Goal: Find contact information: Find contact information

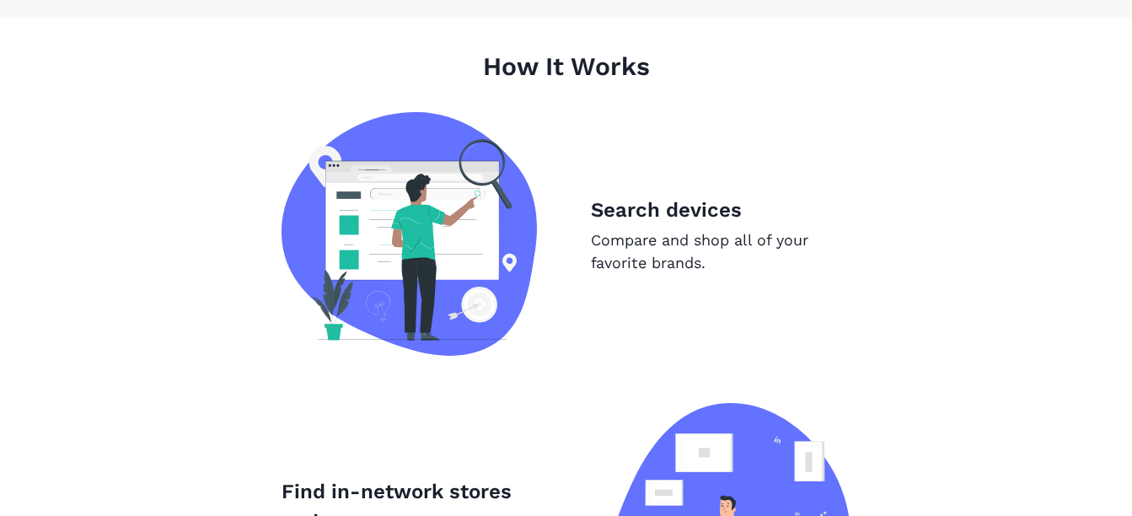
scroll to position [992, 0]
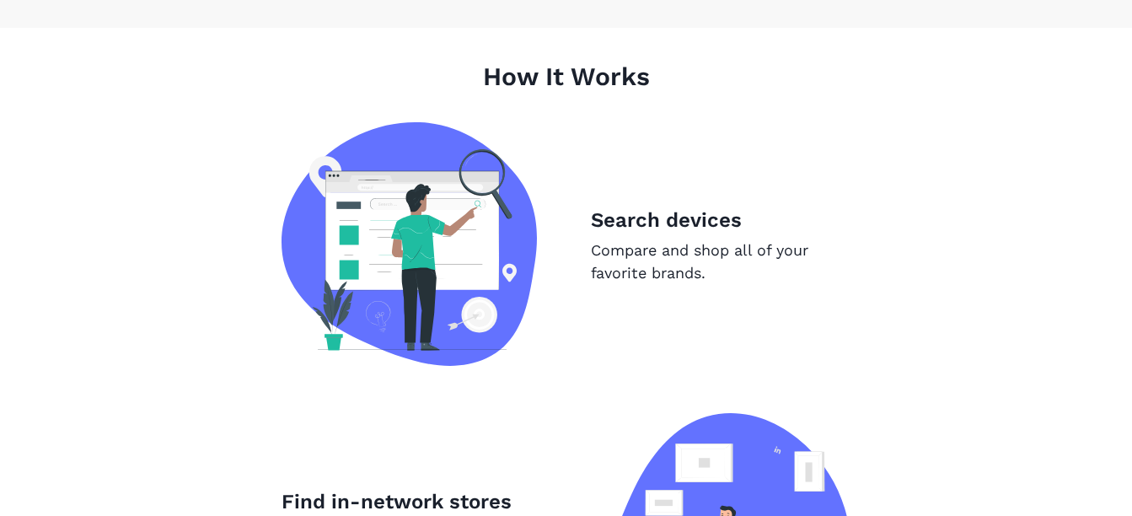
click at [689, 284] on p "Compare and shop all of your favorite brands." at bounding box center [721, 262] width 260 height 46
click at [728, 235] on p "Search devices" at bounding box center [721, 220] width 260 height 30
click at [668, 235] on p "Search devices" at bounding box center [721, 220] width 260 height 30
click at [433, 294] on img at bounding box center [409, 244] width 255 height 244
click at [668, 235] on p "Search devices" at bounding box center [721, 220] width 260 height 30
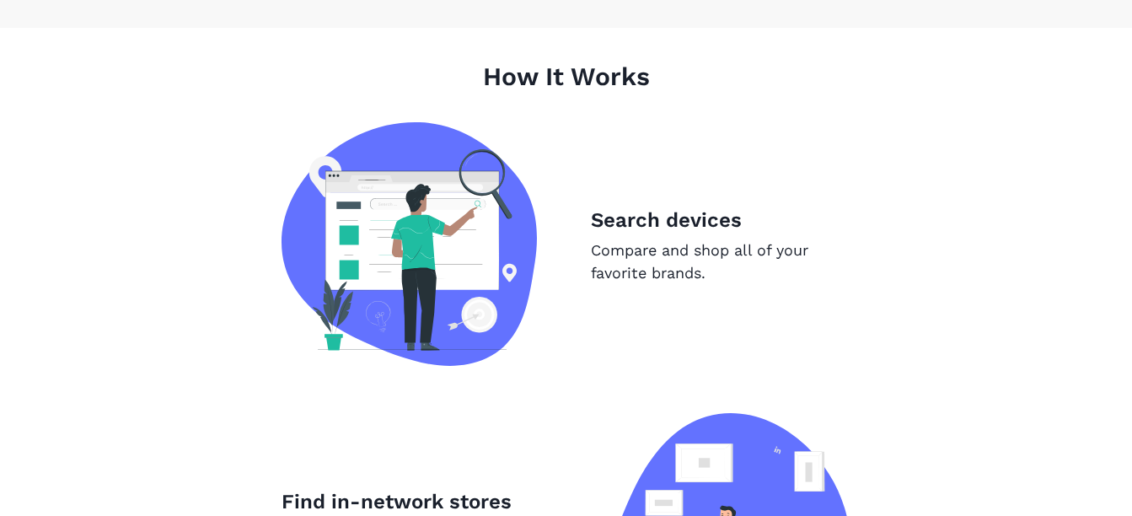
click at [657, 235] on p "Search devices" at bounding box center [721, 220] width 260 height 30
click at [663, 284] on p "Compare and shop all of your favorite brands." at bounding box center [721, 262] width 260 height 46
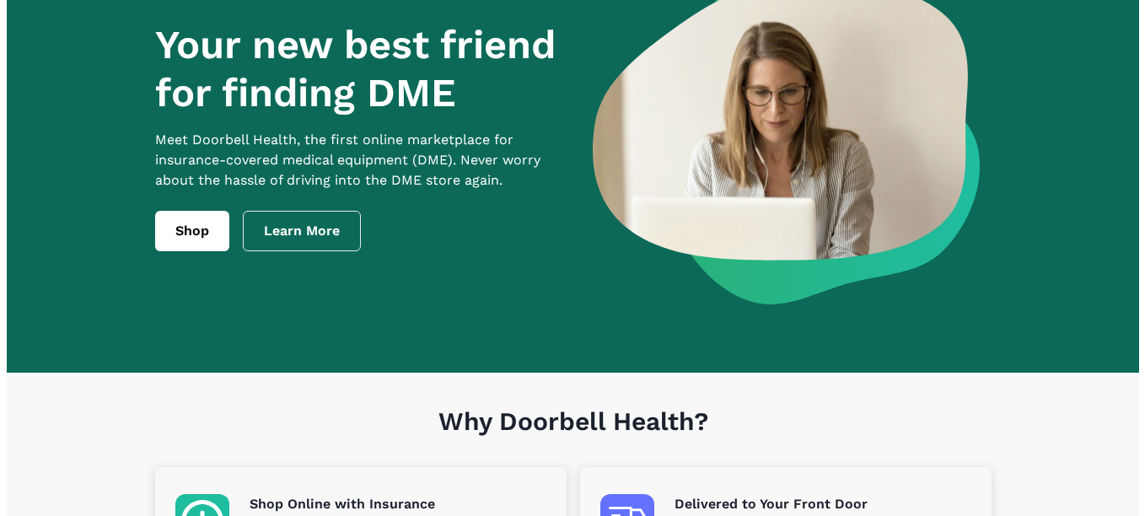
scroll to position [108, 0]
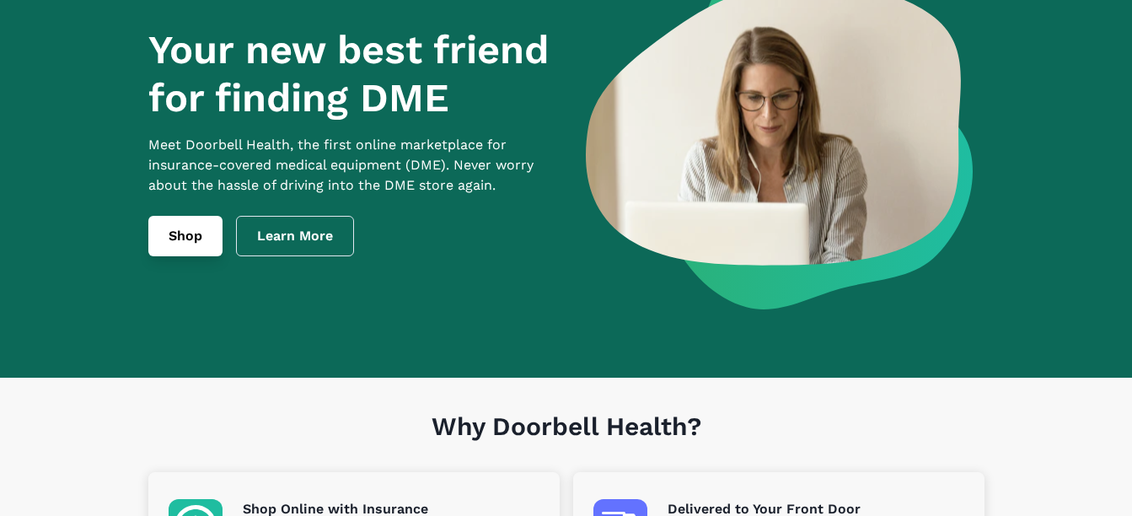
click at [148, 252] on link "Shop" at bounding box center [185, 236] width 74 height 40
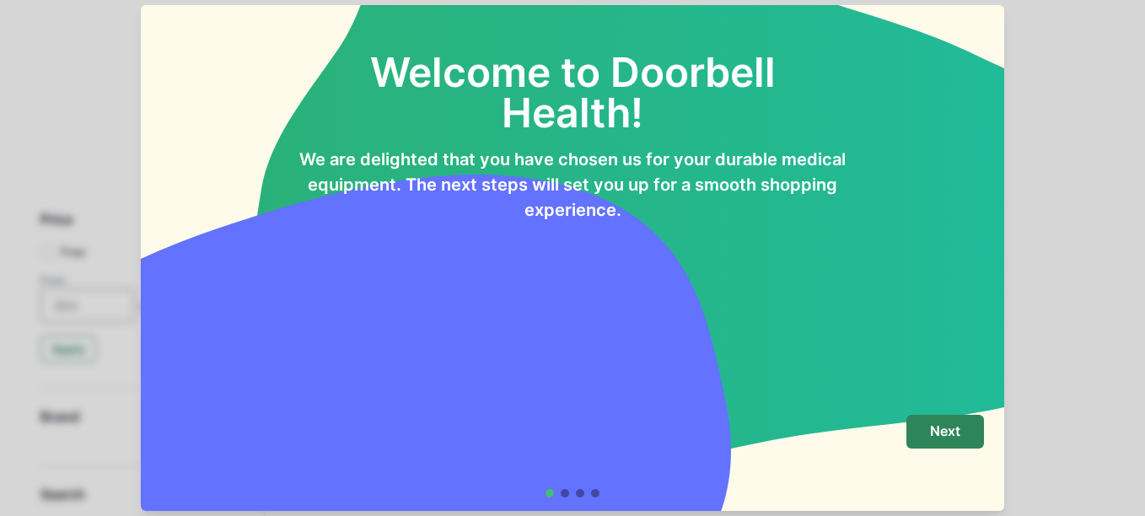
click at [960, 423] on p "Next" at bounding box center [945, 431] width 30 height 16
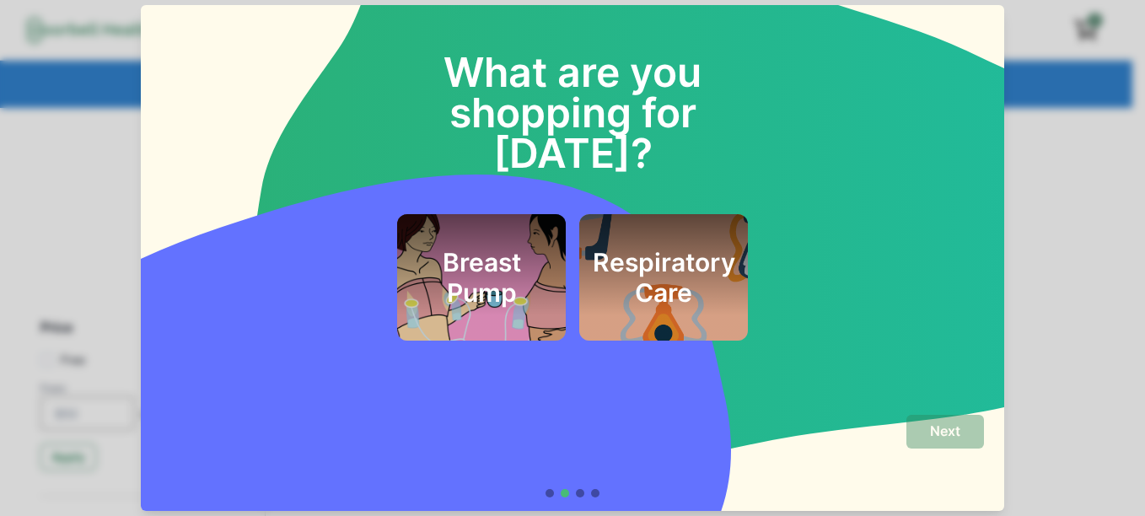
click at [682, 265] on h2 "Respiratory Care" at bounding box center [664, 277] width 142 height 61
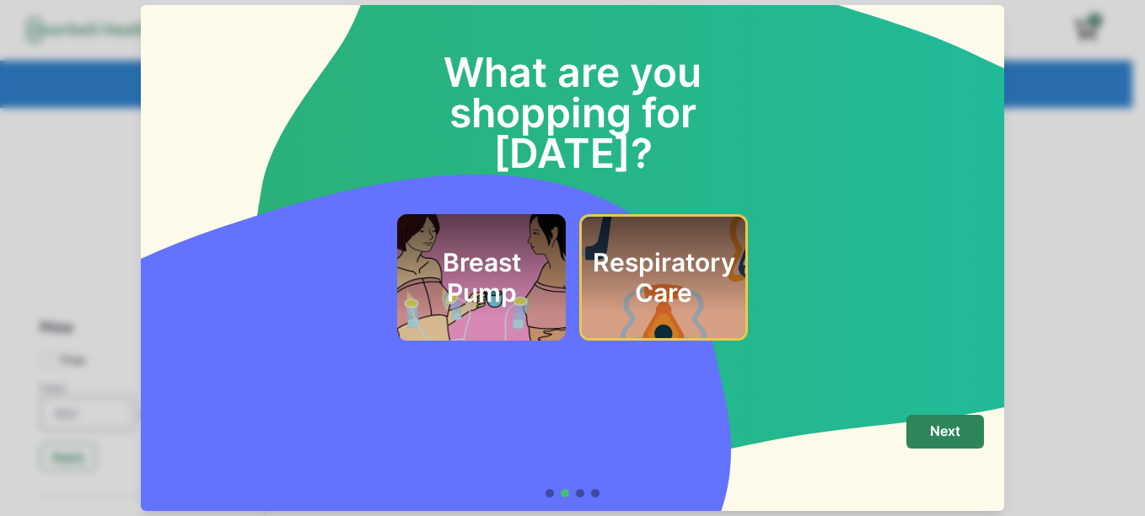
click at [682, 247] on h2 "Respiratory Care" at bounding box center [664, 277] width 142 height 61
click at [984, 437] on button "Next" at bounding box center [945, 432] width 78 height 34
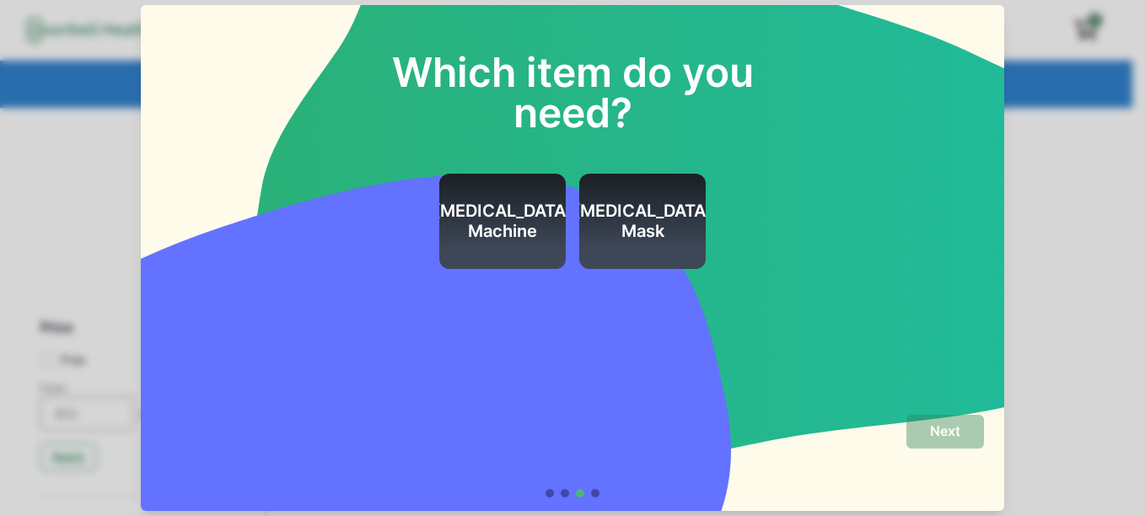
click at [663, 231] on h2 "CPAP Mask" at bounding box center [642, 221] width 139 height 40
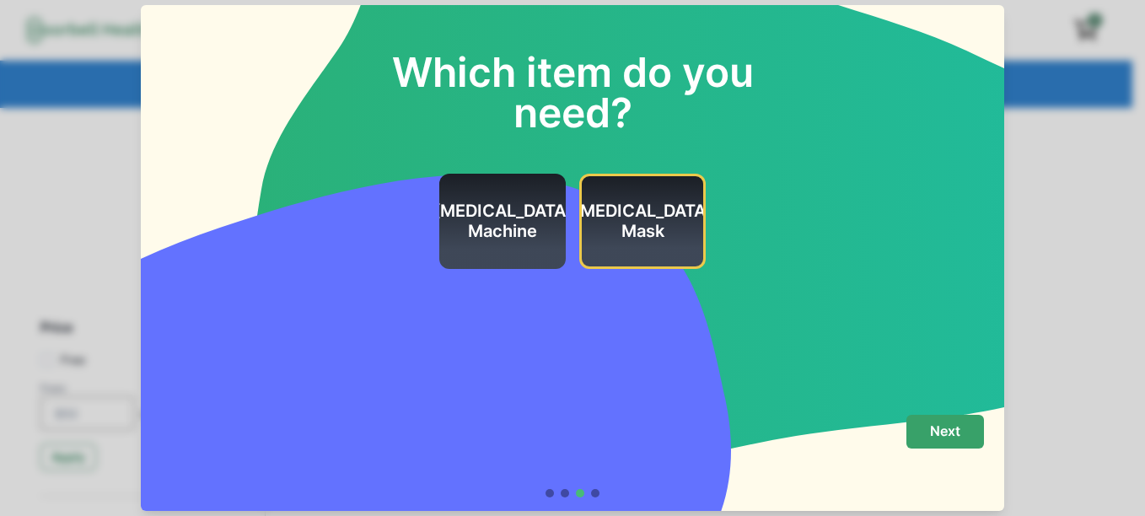
click at [984, 439] on button "Next" at bounding box center [945, 432] width 78 height 34
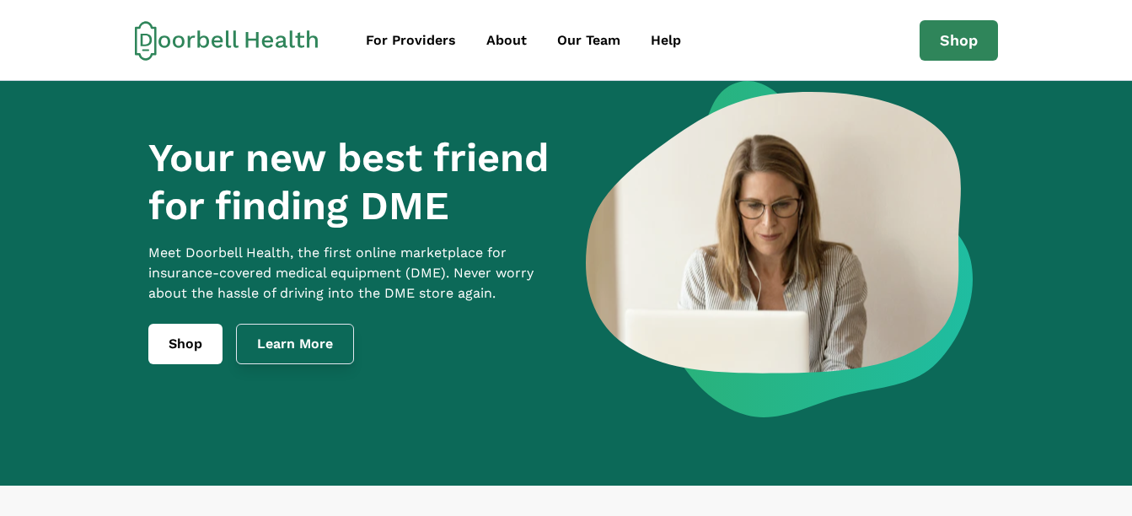
click at [259, 354] on link "Learn More" at bounding box center [295, 344] width 118 height 40
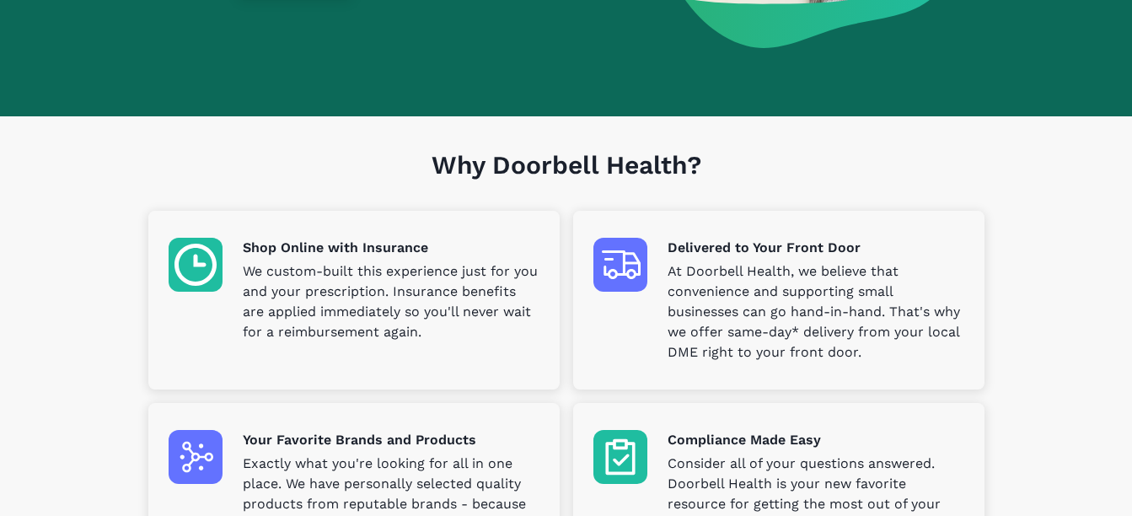
scroll to position [356, 0]
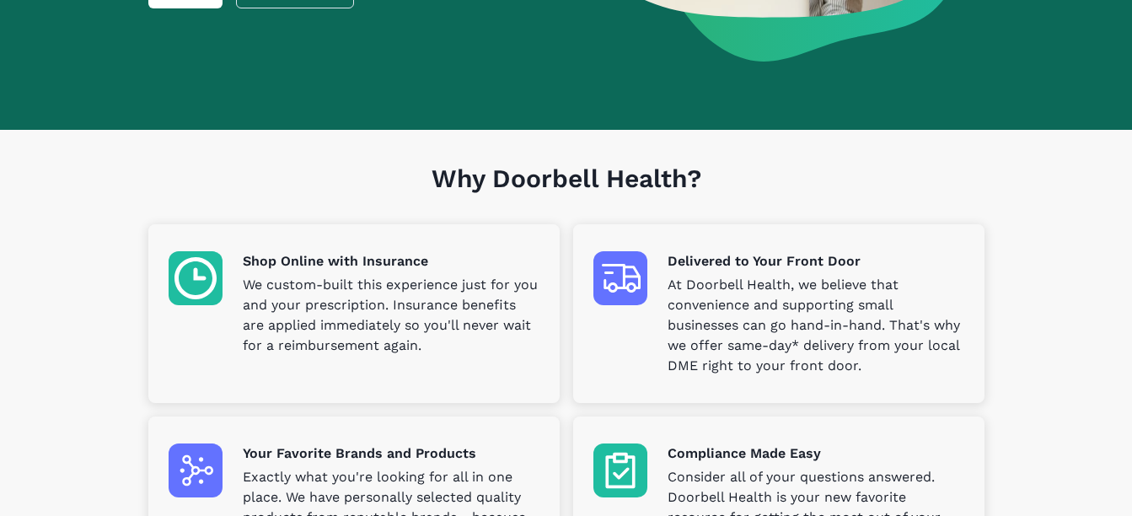
click at [307, 287] on div "Shop Online with Insurance We custom-built this experience just for you and you…" at bounding box center [391, 303] width 297 height 105
click at [169, 270] on img at bounding box center [196, 278] width 54 height 54
click at [169, 298] on img at bounding box center [196, 278] width 54 height 54
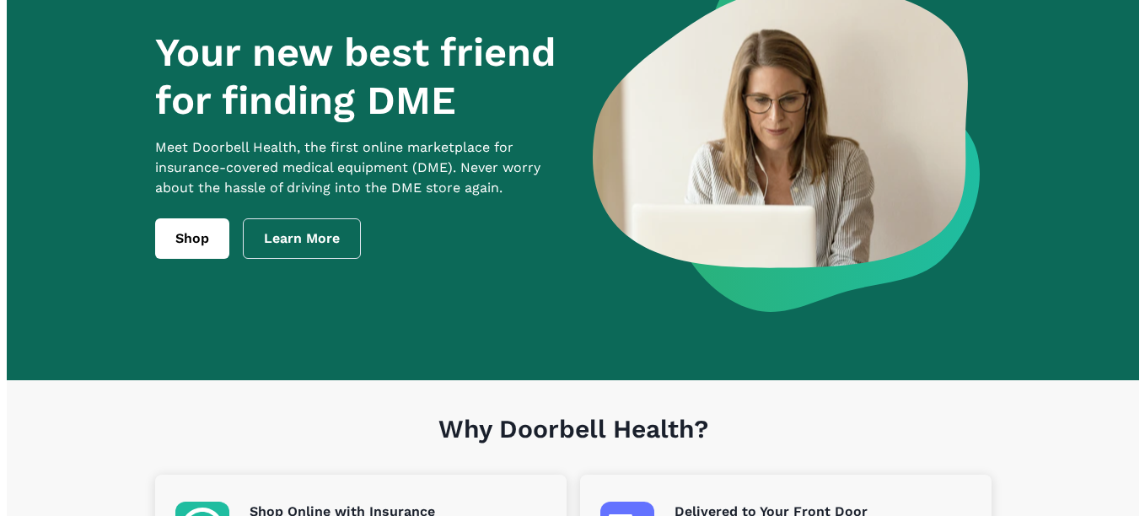
scroll to position [0, 0]
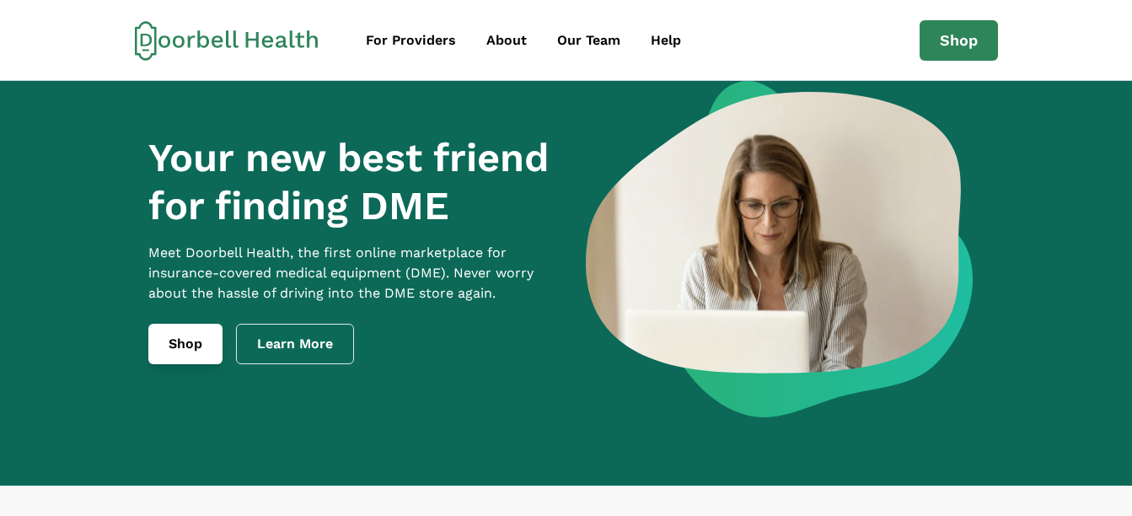
click at [148, 364] on link "Shop" at bounding box center [185, 344] width 74 height 40
click at [663, 42] on div "Help" at bounding box center [666, 40] width 30 height 20
